Goal: Transaction & Acquisition: Obtain resource

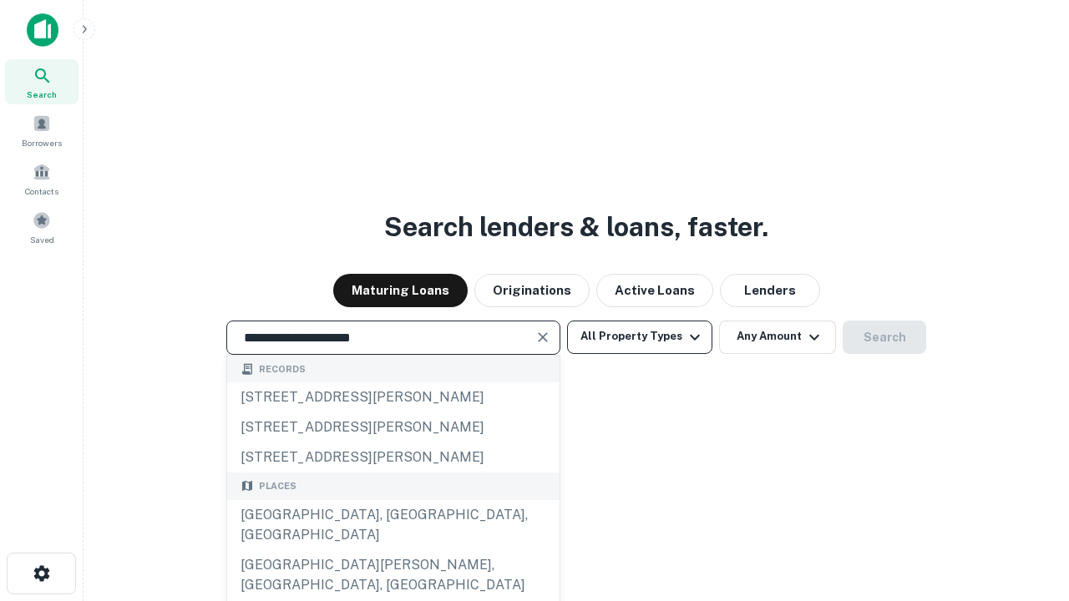
click at [393, 550] on div "Santa Monica, CA, USA" at bounding box center [393, 525] width 332 height 50
click at [640, 337] on button "All Property Types" at bounding box center [639, 337] width 145 height 33
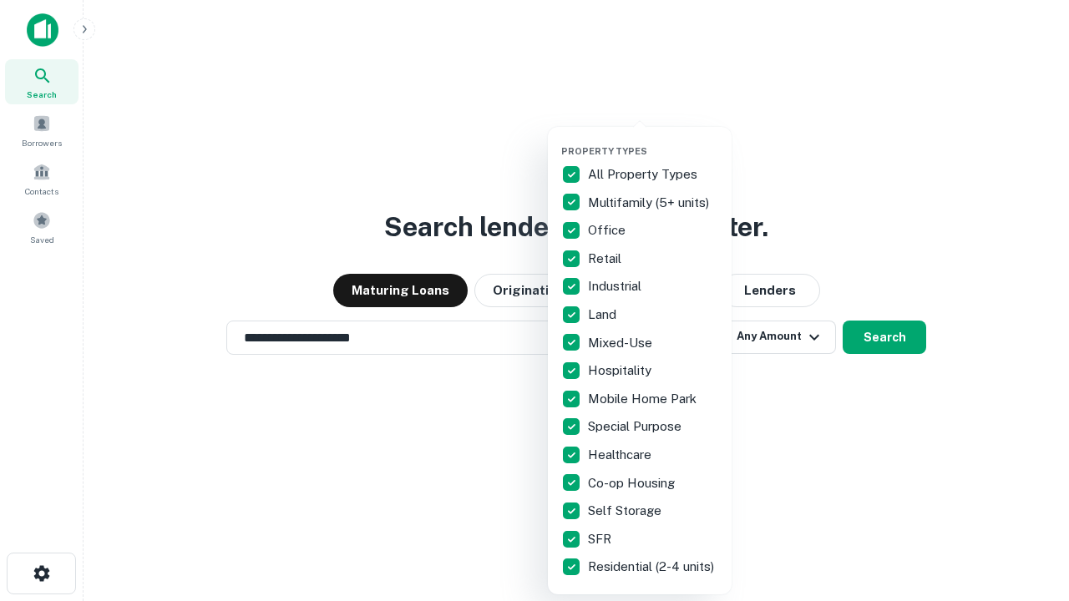
type input "**********"
click at [653, 140] on button "button" at bounding box center [653, 140] width 184 height 1
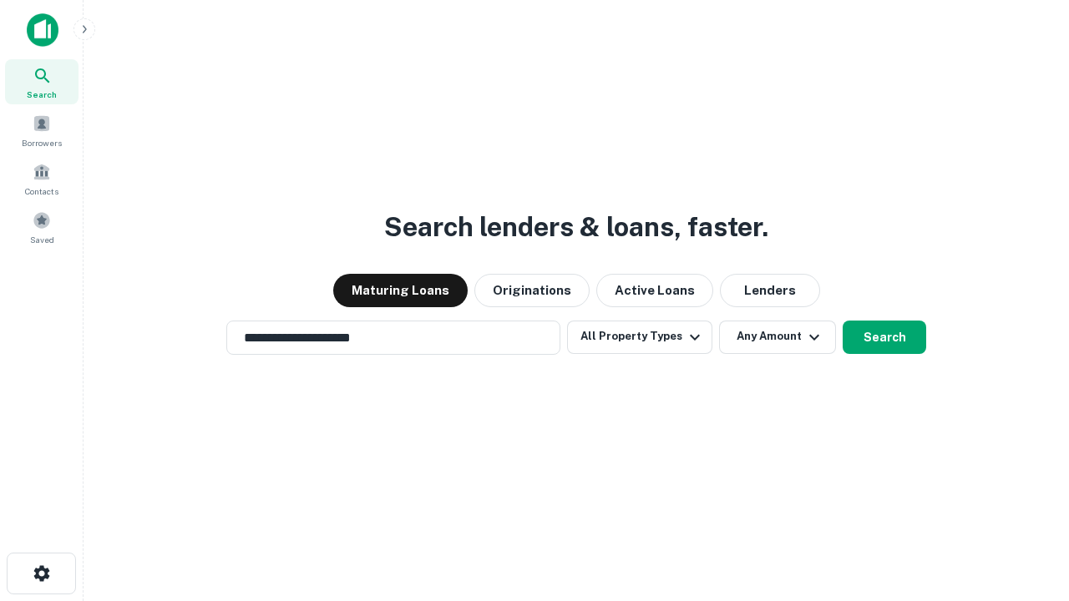
scroll to position [26, 0]
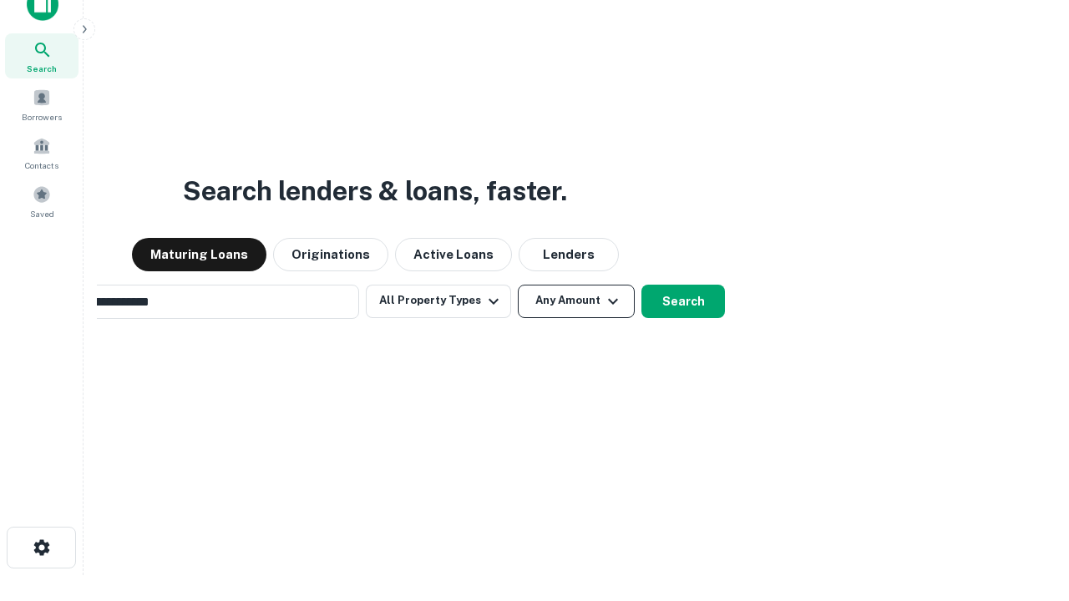
click at [518, 285] on button "Any Amount" at bounding box center [576, 301] width 117 height 33
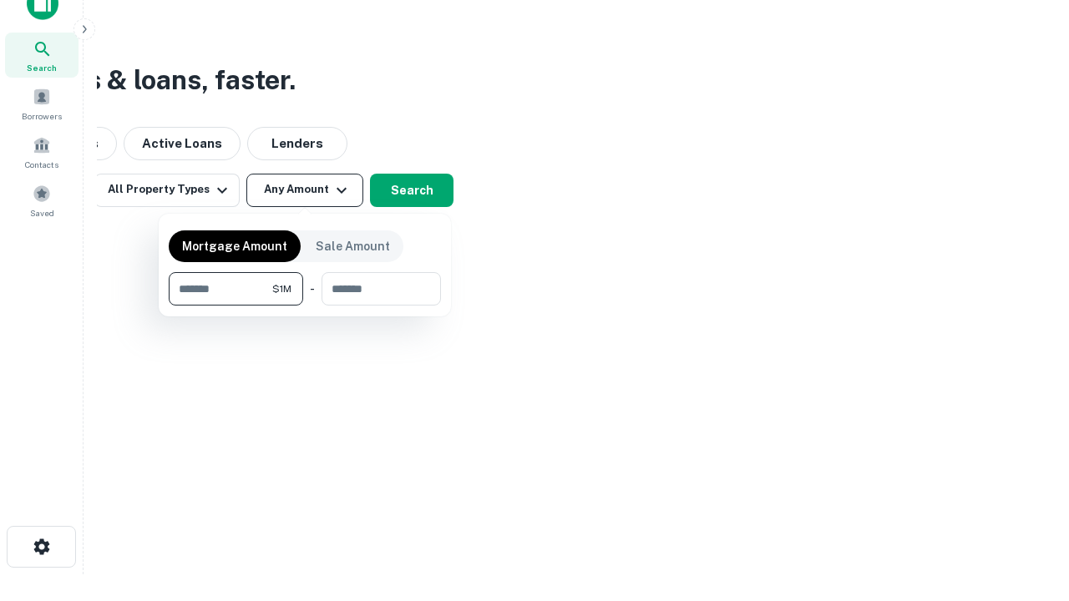
type input "*******"
click at [305, 306] on button "button" at bounding box center [305, 306] width 272 height 1
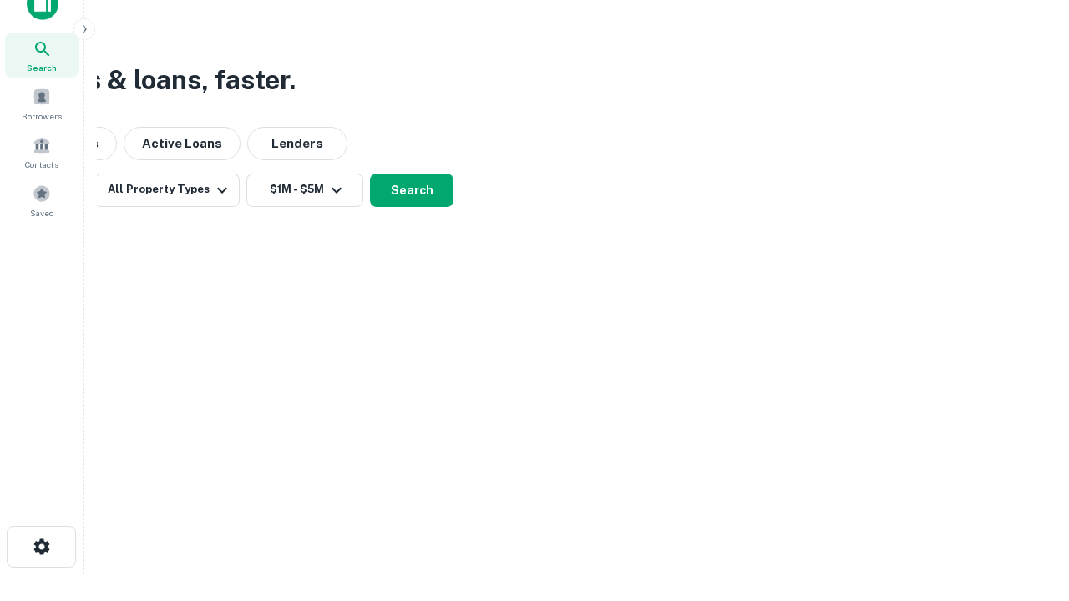
scroll to position [26, 0]
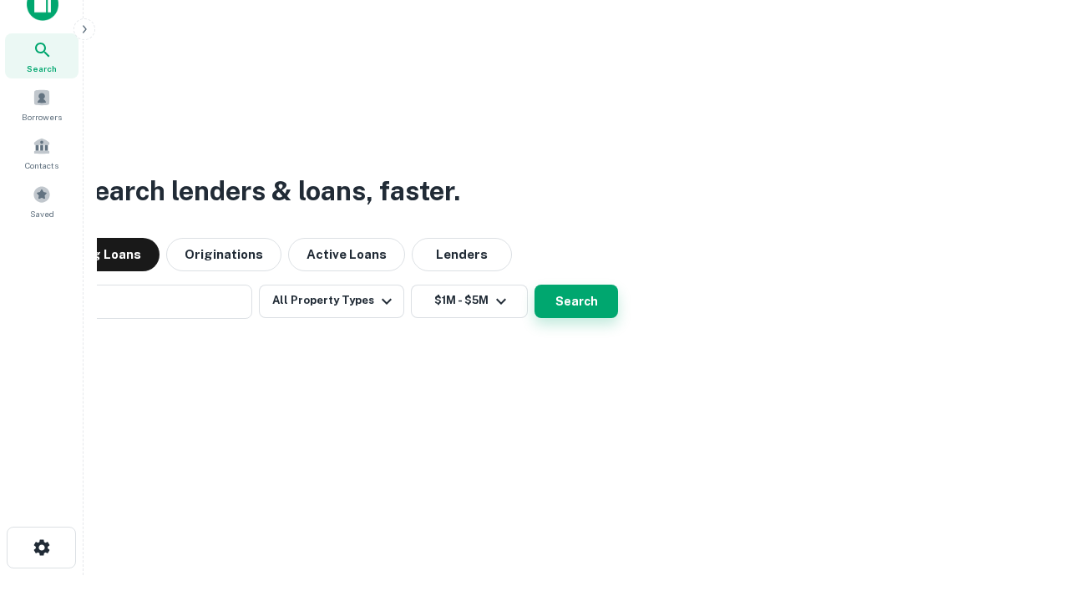
click at [535, 285] on button "Search" at bounding box center [577, 301] width 84 height 33
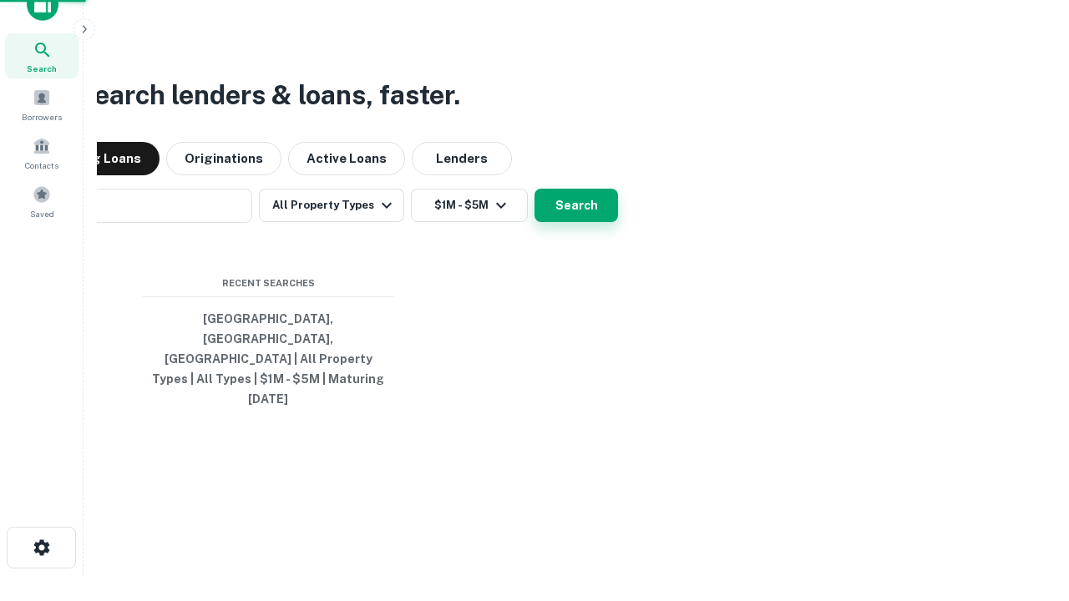
scroll to position [27, 0]
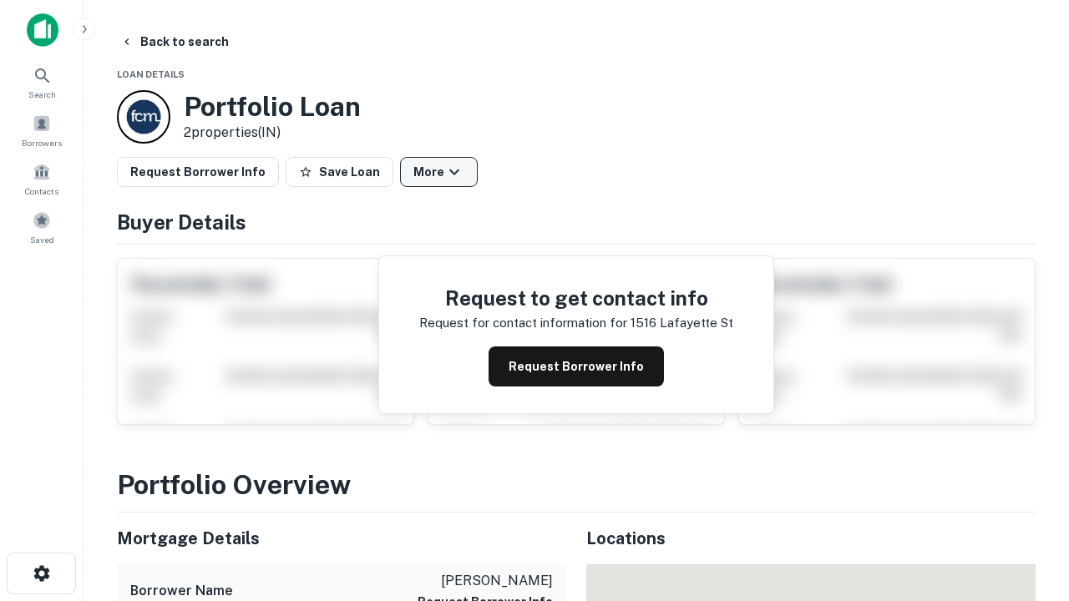
click at [439, 172] on button "More" at bounding box center [439, 172] width 78 height 30
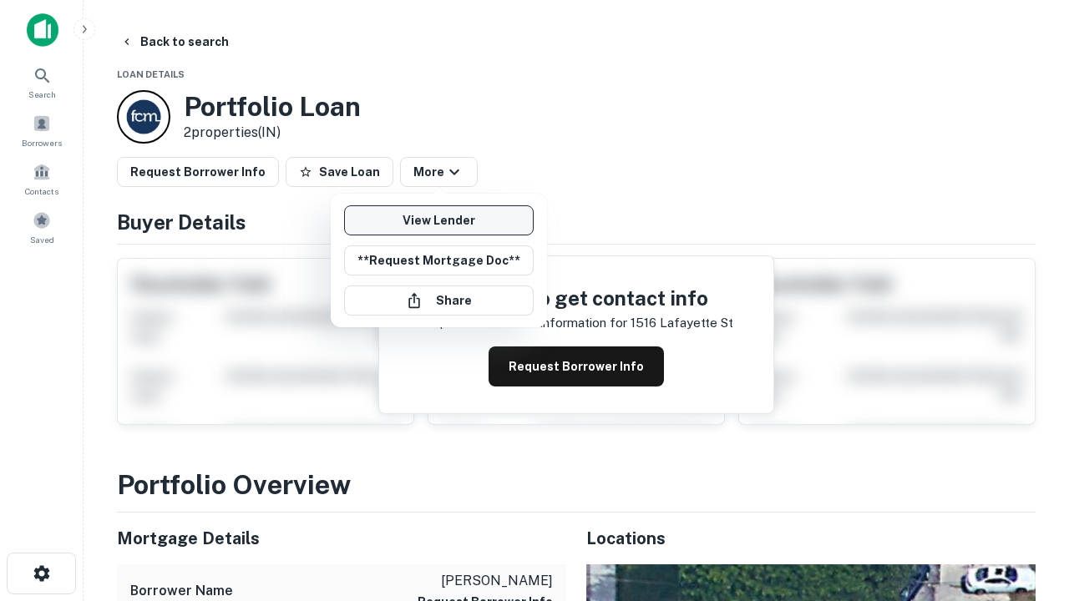
click at [439, 221] on link "View Lender" at bounding box center [439, 220] width 190 height 30
